Goal: Task Accomplishment & Management: Use online tool/utility

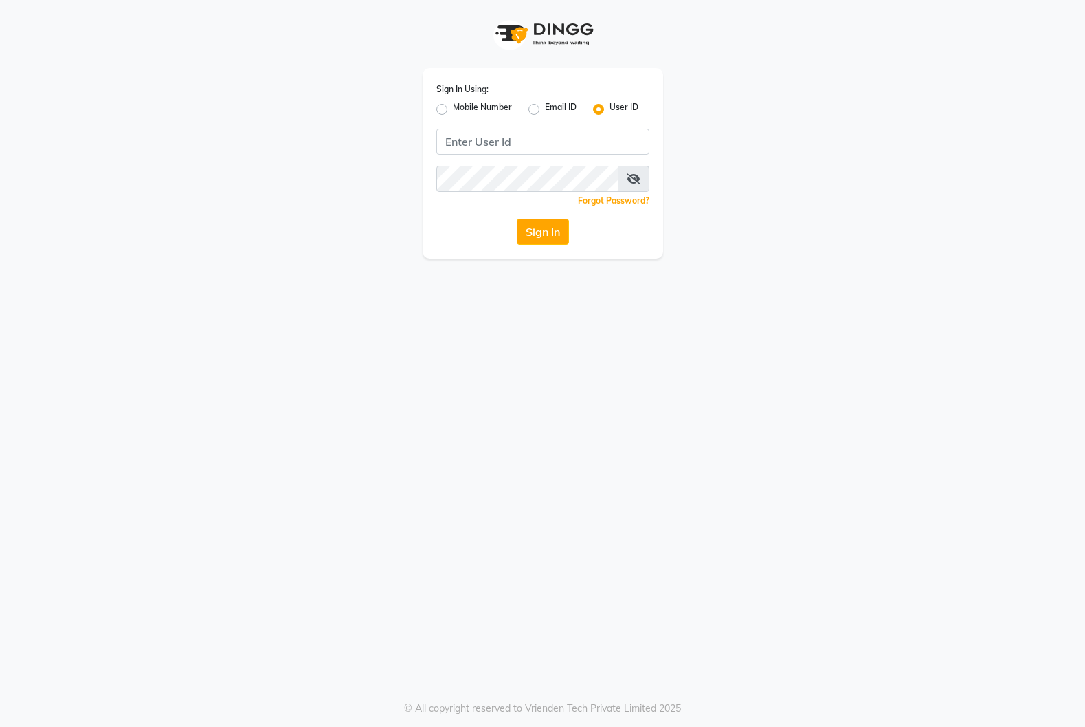
click at [453, 113] on label "Mobile Number" at bounding box center [482, 109] width 59 height 16
click at [453, 110] on input "Mobile Number" at bounding box center [457, 105] width 9 height 9
radio input "true"
radio input "false"
click at [466, 141] on span at bounding box center [473, 146] width 17 height 14
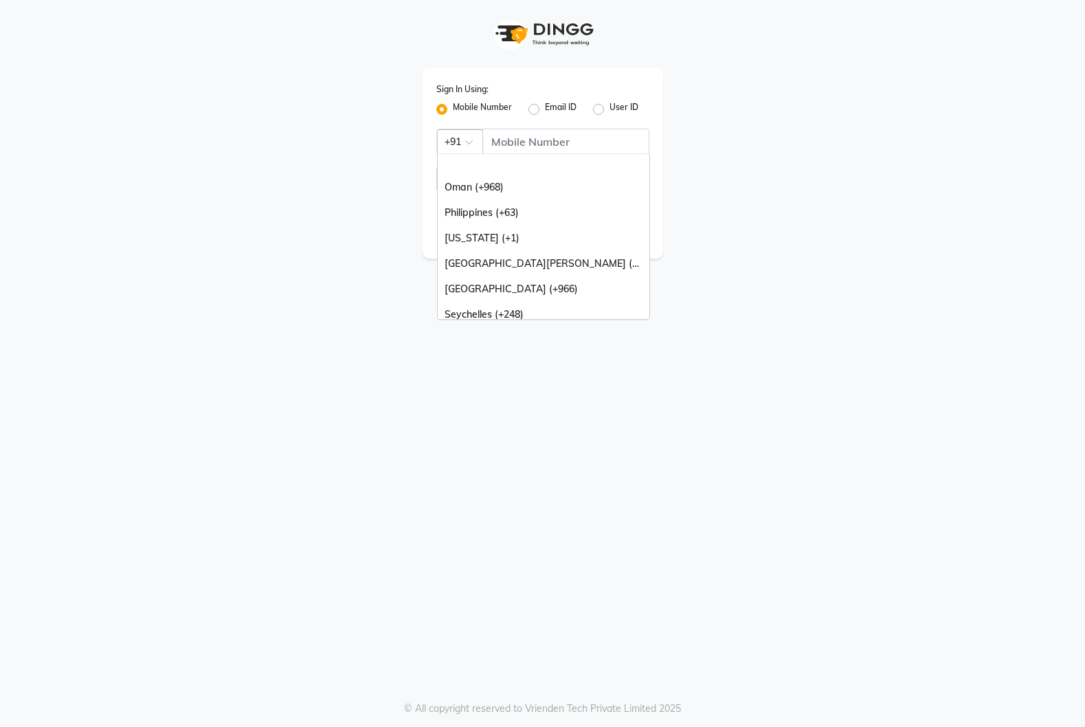
scroll to position [344, 0]
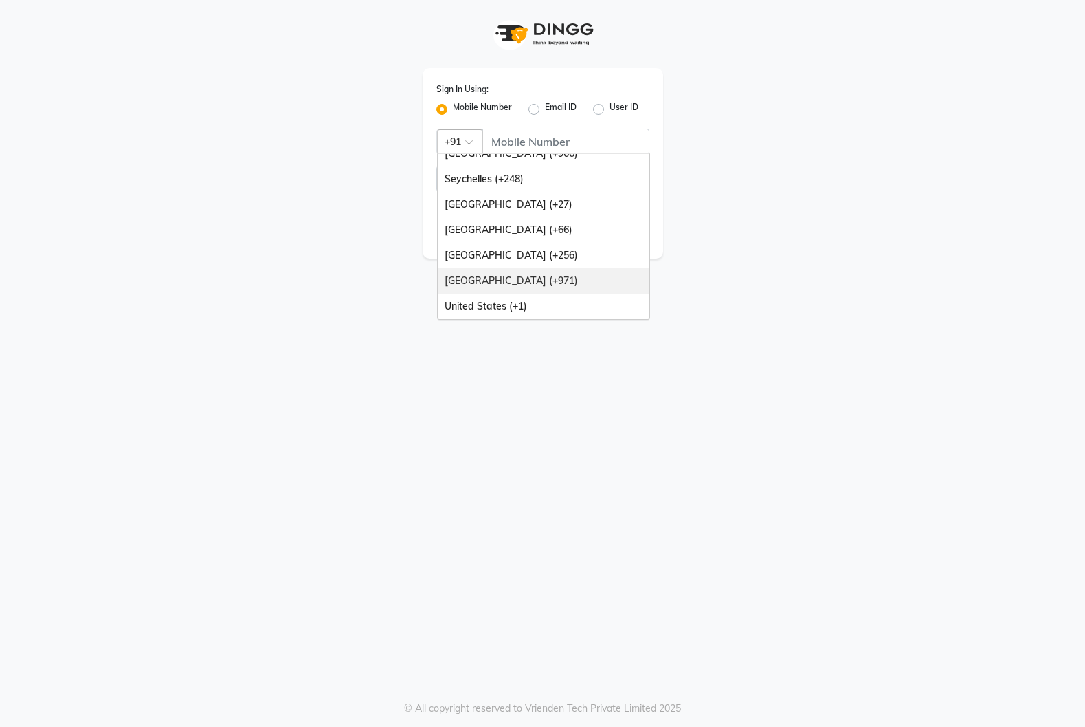
click at [525, 282] on div "[GEOGRAPHIC_DATA] (+971)" at bounding box center [544, 280] width 212 height 25
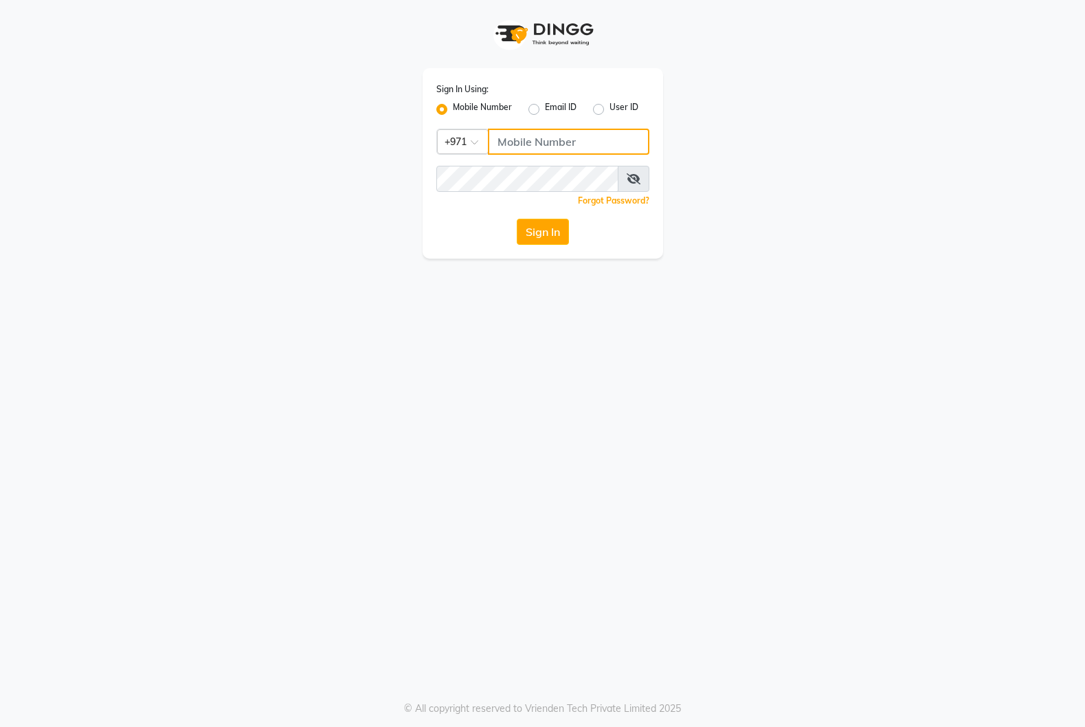
click at [520, 152] on input "Username" at bounding box center [569, 142] width 162 height 26
type input "526226156"
click at [517, 219] on button "Sign In" at bounding box center [543, 232] width 52 height 26
